Goal: Find specific page/section: Find specific page/section

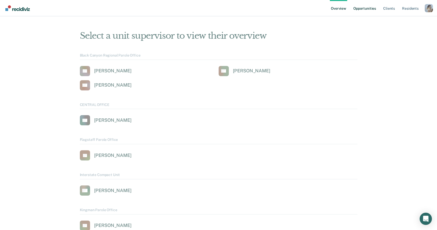
click at [372, 10] on link "Opportunities" at bounding box center [364, 8] width 25 height 16
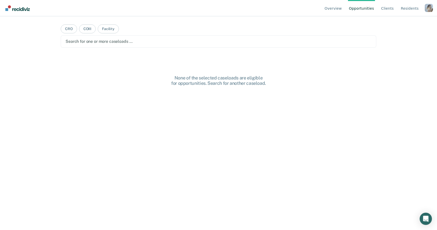
click at [166, 41] on div at bounding box center [219, 42] width 306 height 6
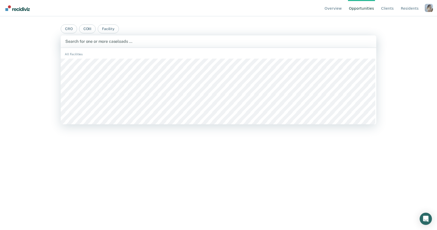
click at [430, 3] on div "Overview Opportunities Client s Resident s Profile How it works Log Out" at bounding box center [377, 8] width 109 height 16
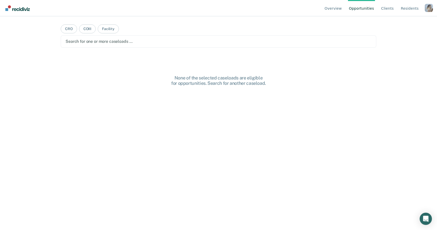
click at [430, 6] on div "Profile dropdown button" at bounding box center [429, 8] width 8 height 8
click at [402, 22] on link "Profile" at bounding box center [408, 24] width 33 height 4
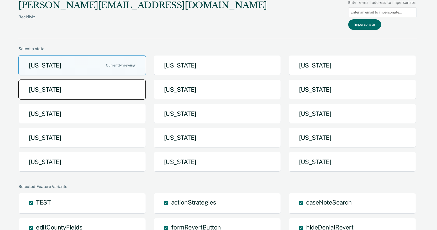
click at [129, 91] on button "Idaho" at bounding box center [82, 90] width 128 height 20
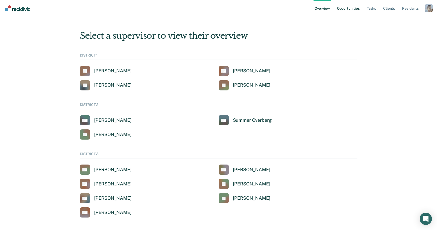
click at [357, 10] on link "Opportunities" at bounding box center [348, 8] width 25 height 16
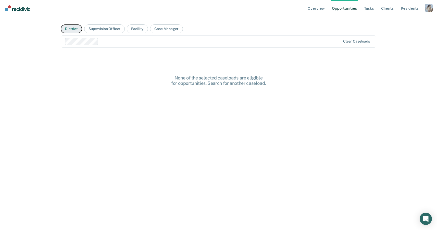
click at [64, 32] on button "District" at bounding box center [71, 28] width 21 height 9
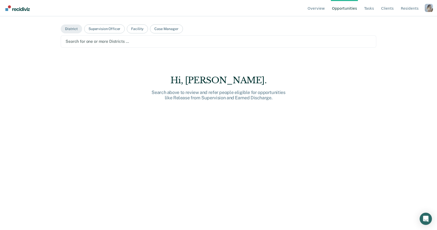
click at [98, 40] on div at bounding box center [219, 42] width 306 height 6
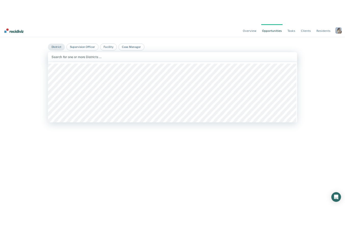
scroll to position [17, 0]
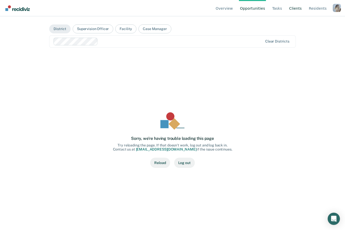
click at [297, 8] on link "Client s" at bounding box center [295, 8] width 15 height 16
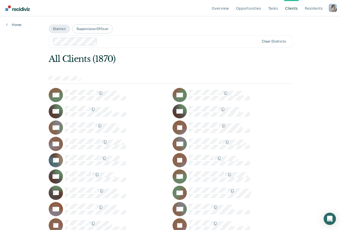
click at [273, 41] on div "Clear Districts" at bounding box center [274, 41] width 24 height 4
